Goal: Transaction & Acquisition: Purchase product/service

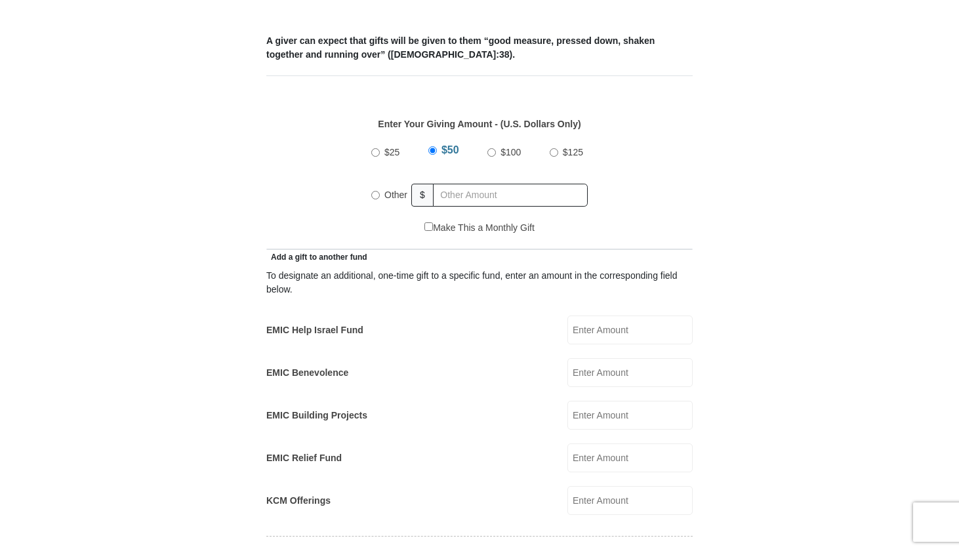
scroll to position [558, 0]
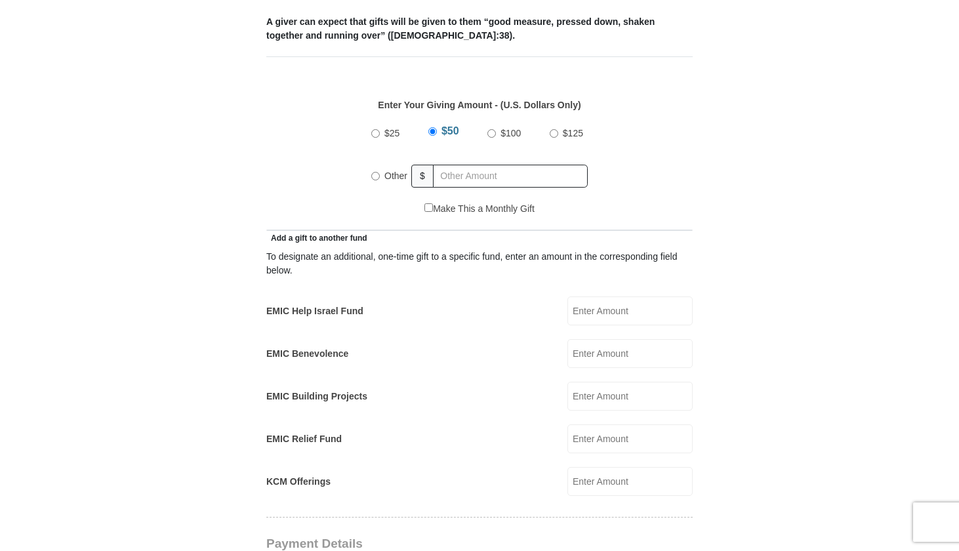
click at [376, 172] on input "Other" at bounding box center [375, 176] width 9 height 9
radio input "true"
type input "92.00"
click at [690, 165] on div "Enter Your Giving Amount - (U.S. Dollars Only) Amount must be a valid number Th…" at bounding box center [479, 143] width 426 height 117
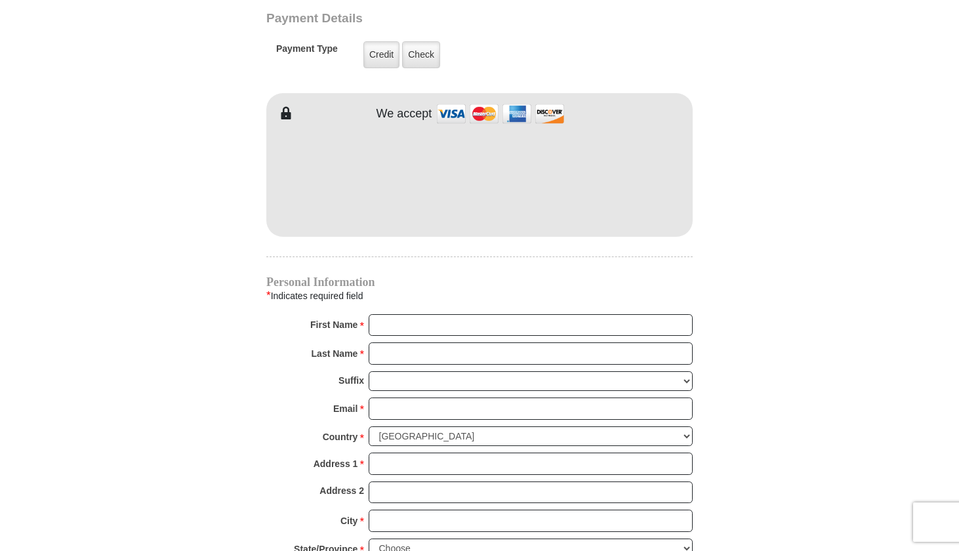
scroll to position [1100, 0]
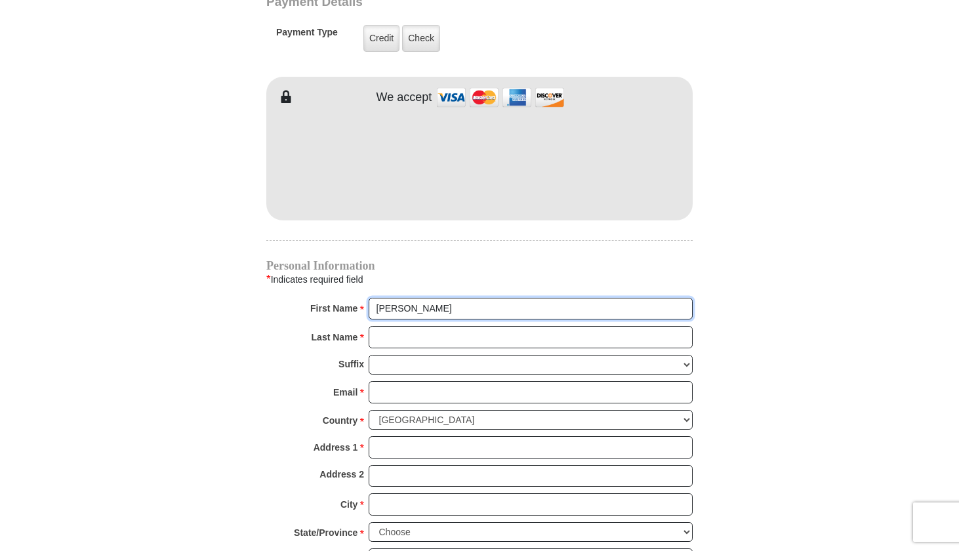
type input "[PERSON_NAME]"
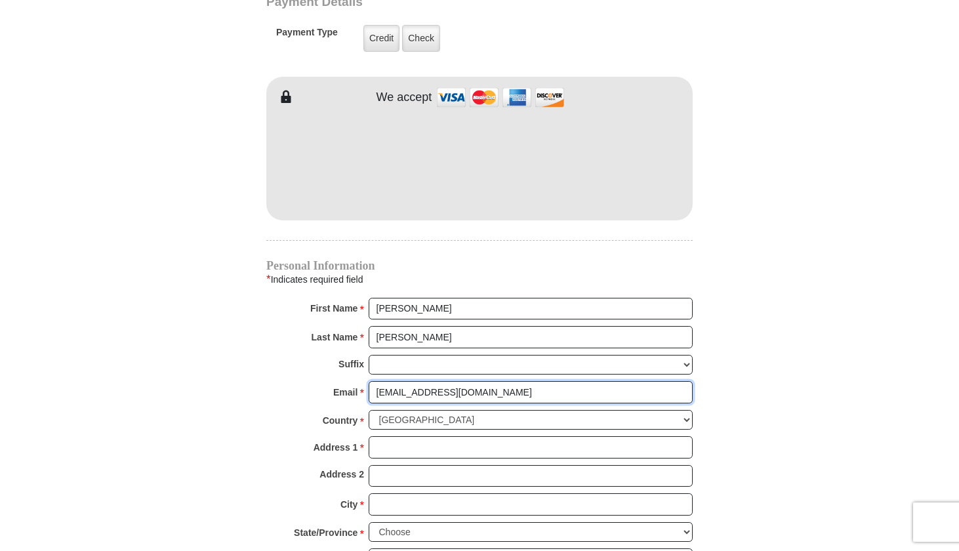
type input "[EMAIL_ADDRESS][DOMAIN_NAME]"
click at [891, 371] on body "Eagle Mountain International Church Online Giving Because of gifts like yours, …" at bounding box center [479, 90] width 959 height 2381
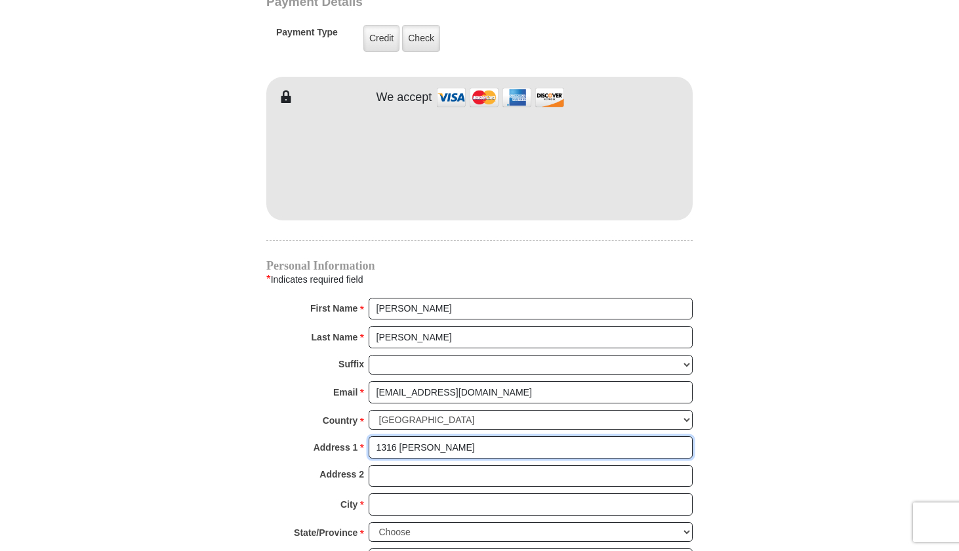
type input "1316 [PERSON_NAME]"
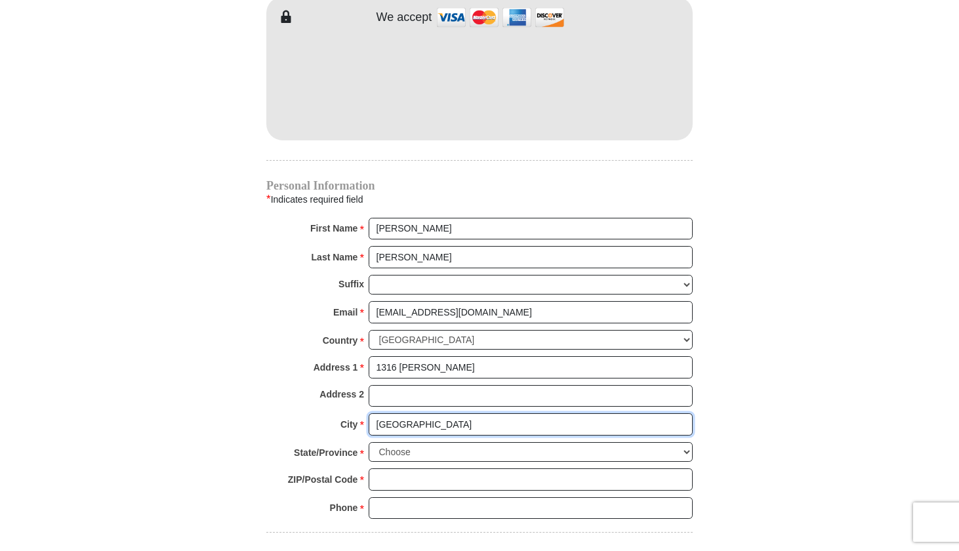
scroll to position [1181, 0]
type input "[GEOGRAPHIC_DATA]"
select select "[GEOGRAPHIC_DATA]"
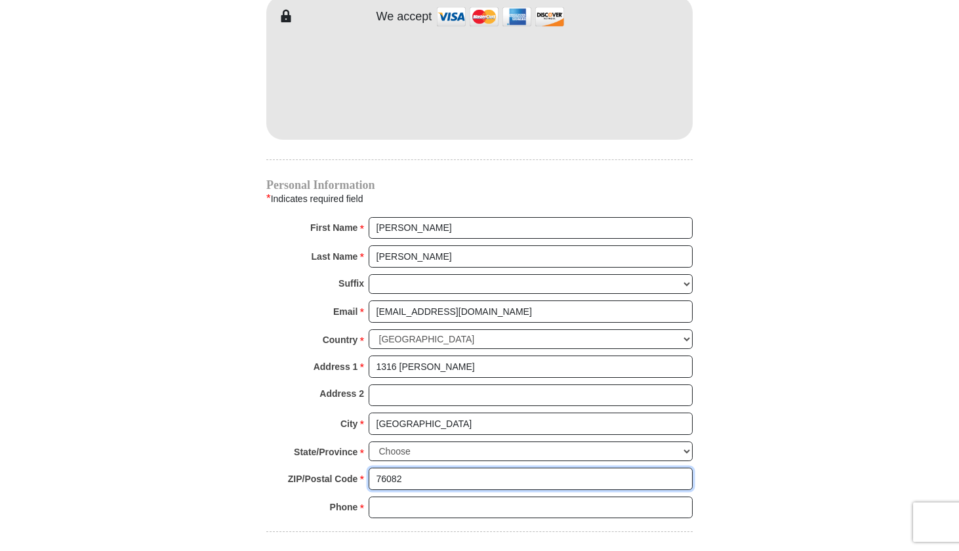
type input "76082"
type input "9099735744"
click at [864, 424] on body "Eagle Mountain International Church Online Giving Because of gifts like yours, …" at bounding box center [479, 9] width 959 height 2381
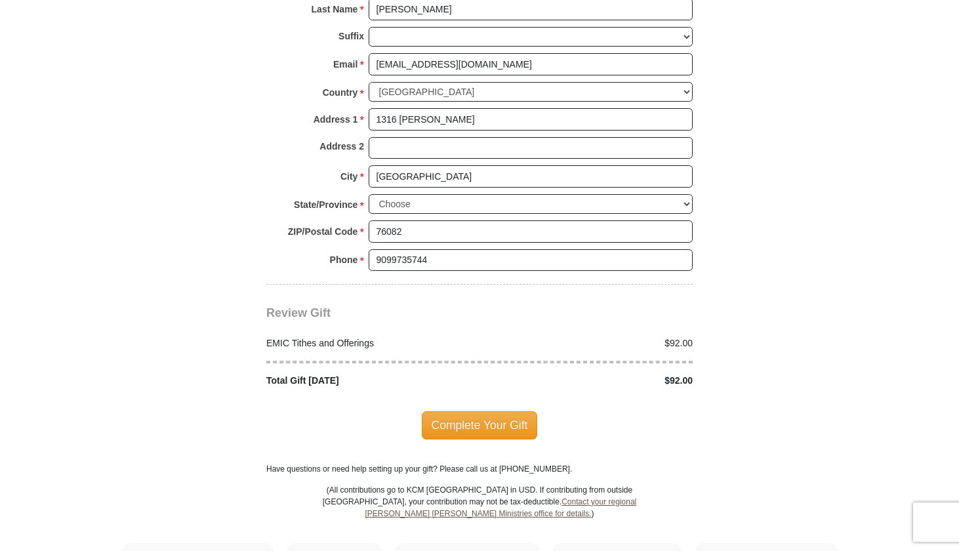
scroll to position [1431, 0]
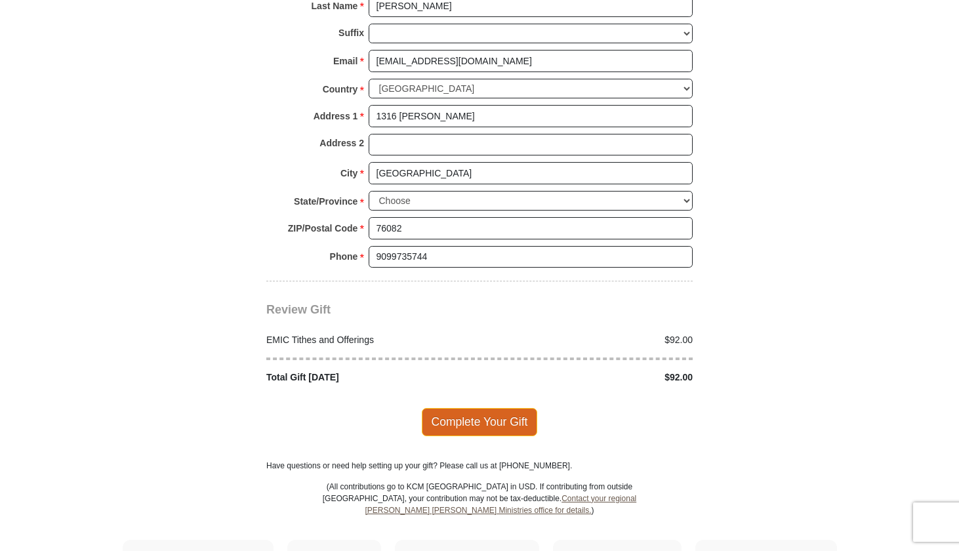
click at [485, 408] on span "Complete Your Gift" at bounding box center [480, 422] width 116 height 28
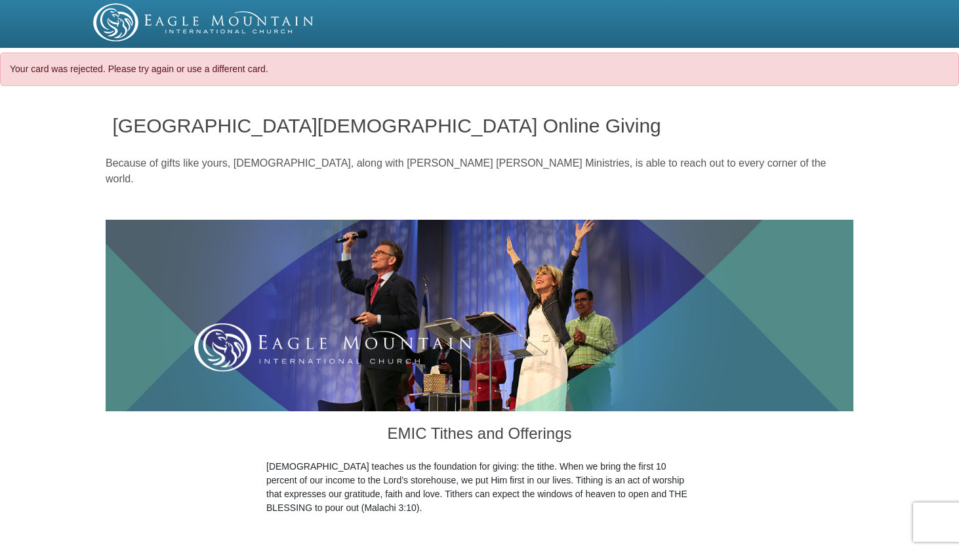
select select "[GEOGRAPHIC_DATA]"
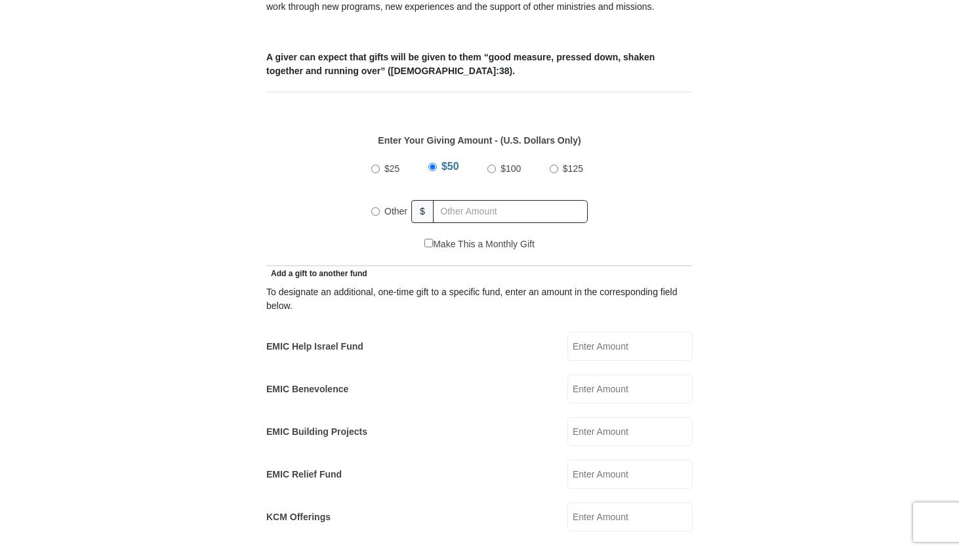
scroll to position [566, 0]
radio input "true"
click at [447, 199] on input "text" at bounding box center [513, 210] width 150 height 23
type input "92.00"
click at [759, 289] on form "[GEOGRAPHIC_DATA][DEMOGRAPHIC_DATA] Online Giving Because of gifts like yours, …" at bounding box center [480, 488] width 748 height 1919
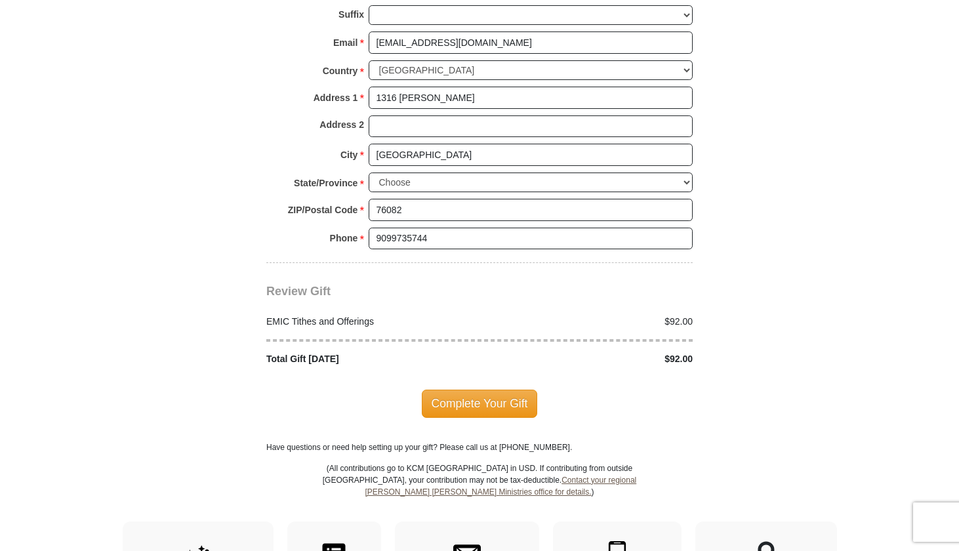
scroll to position [1493, 0]
click at [492, 389] on span "Complete Your Gift" at bounding box center [480, 403] width 116 height 28
